Goal: Task Accomplishment & Management: Complete application form

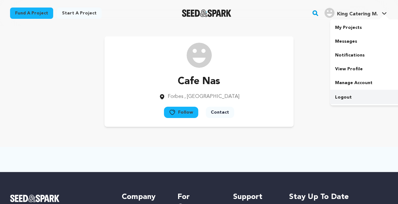
click at [354, 97] on link "Logout" at bounding box center [365, 98] width 70 height 14
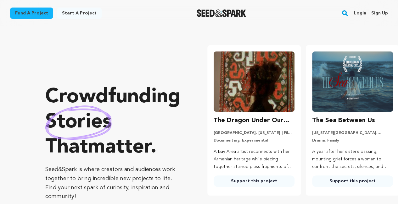
click at [379, 17] on link "Sign up" at bounding box center [379, 13] width 17 height 10
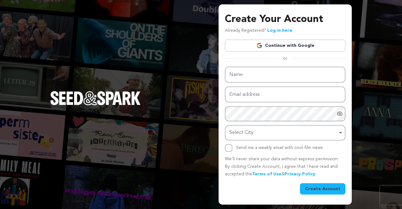
click at [262, 86] on div "Name Email address Password Password must have at least 8 characters. Password …" at bounding box center [285, 109] width 121 height 85
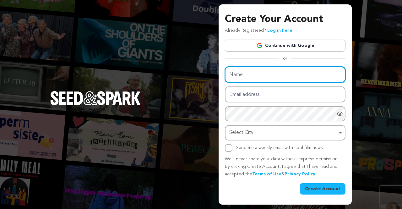
click at [265, 69] on input "Name" at bounding box center [285, 75] width 121 height 16
paste input "Glasbau West"
type input "Glasbau West"
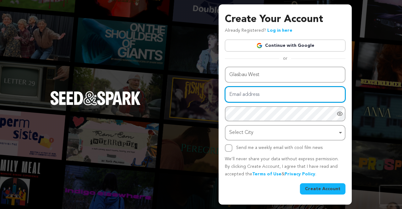
click at [248, 94] on input "Email address" at bounding box center [285, 94] width 121 height 16
paste input "[EMAIL_ADDRESS][DOMAIN_NAME]"
type input "[EMAIL_ADDRESS][DOMAIN_NAME]"
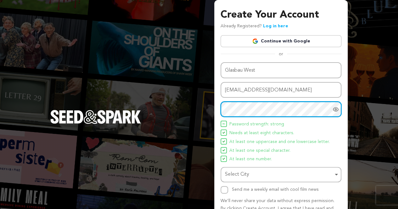
click at [243, 173] on div "Select City Remove item" at bounding box center [279, 174] width 108 height 9
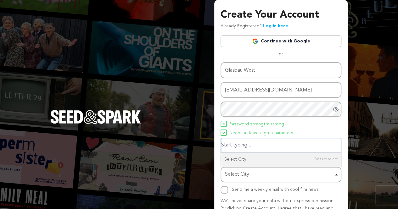
paste input "Hülser Str. 75, 47803 Krefeld, Germany"
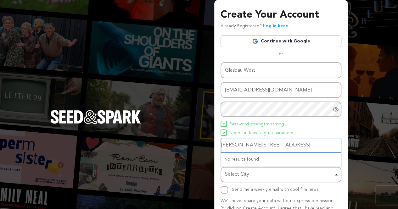
scroll to position [37, 0]
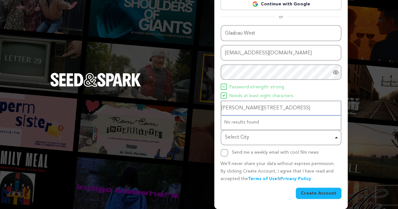
click at [258, 109] on input "Hülser Str. 75, 47803 Krefeld, Germany" at bounding box center [280, 108] width 119 height 14
click at [247, 108] on input "Hülser Str. 75, Krefeld, Germany" at bounding box center [280, 108] width 119 height 14
type input "Hülser Str, Krefeld, Germany"
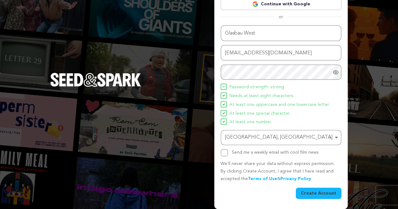
click at [311, 193] on button "Create Account" at bounding box center [318, 193] width 46 height 11
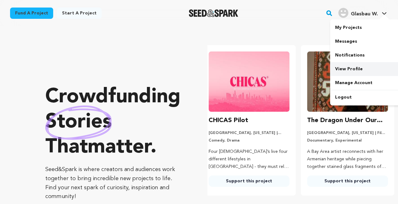
click at [358, 64] on link "View Profile" at bounding box center [365, 69] width 70 height 14
